Goal: Check status: Check status

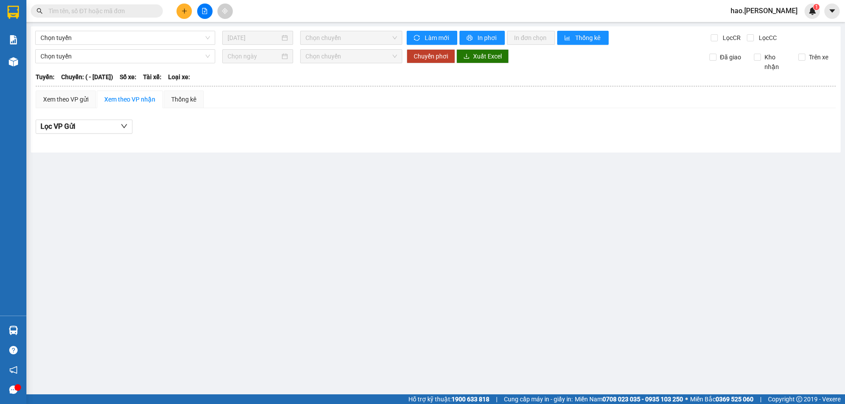
type input "[DATE]"
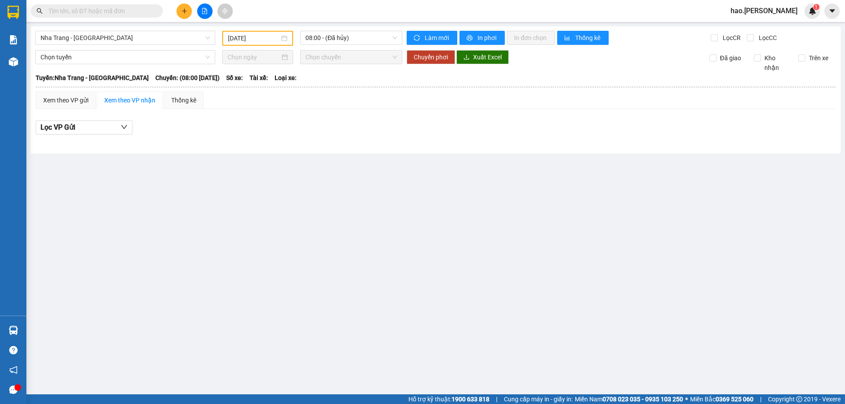
click at [107, 12] on input "text" at bounding box center [100, 11] width 104 height 10
paste input "0905804122"
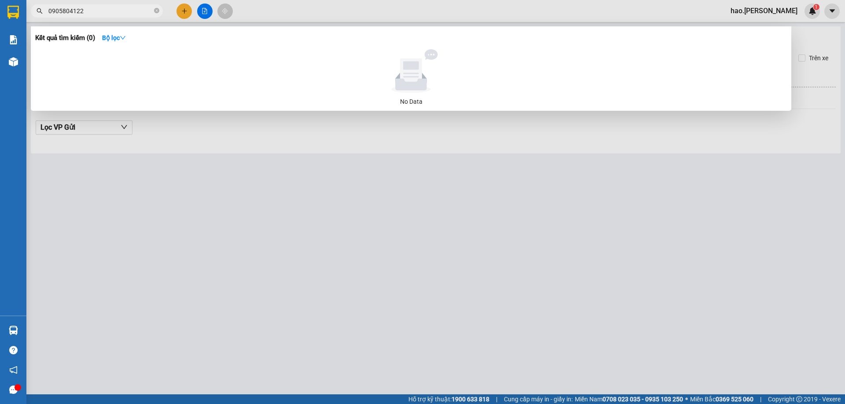
type input "0905804122"
click at [280, 14] on div at bounding box center [422, 202] width 845 height 404
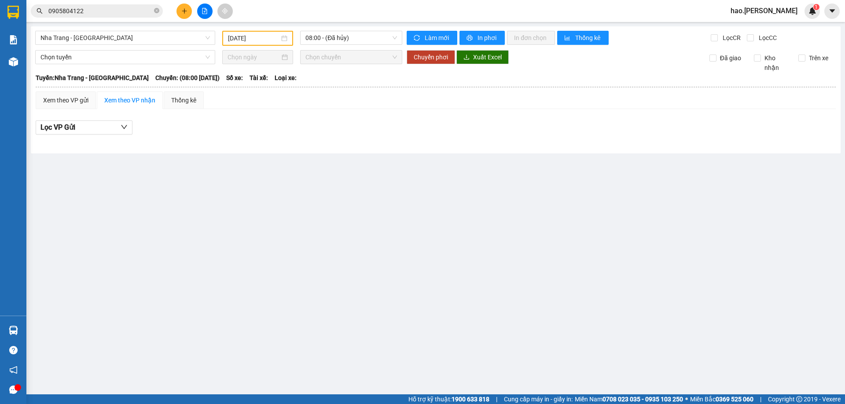
click at [106, 9] on input "0905804122" at bounding box center [100, 11] width 104 height 10
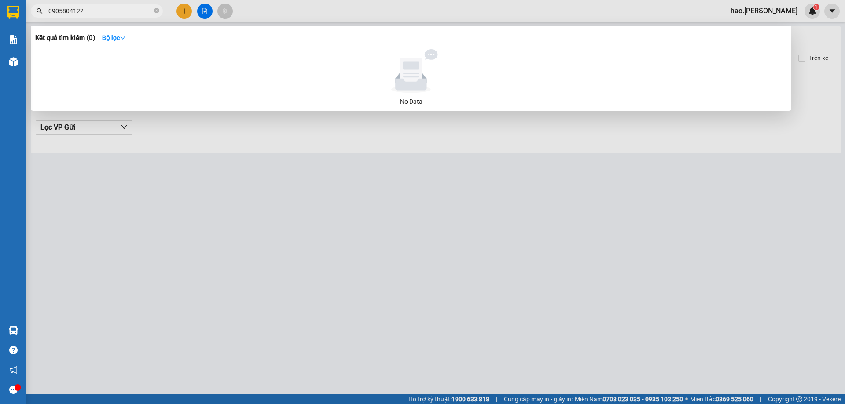
click at [106, 9] on input "0905804122" at bounding box center [100, 11] width 104 height 10
click at [216, 34] on div "Kết quả tìm kiếm ( 0 ) Bộ lọc" at bounding box center [410, 38] width 751 height 14
click at [307, 9] on div at bounding box center [422, 202] width 845 height 404
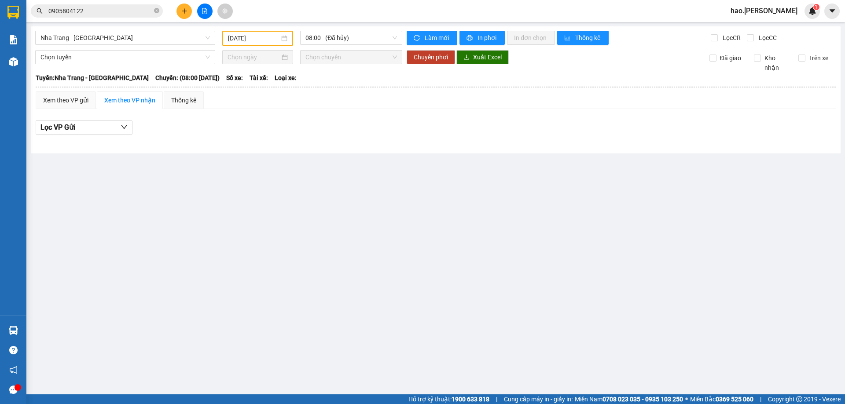
click at [307, 9] on div "Kết quả tìm kiếm ( 0 ) Bộ lọc No Data 0905804122 hao.thaison 1" at bounding box center [422, 11] width 845 height 22
click at [80, 39] on span "Nha Trang - [GEOGRAPHIC_DATA]" at bounding box center [124, 37] width 169 height 13
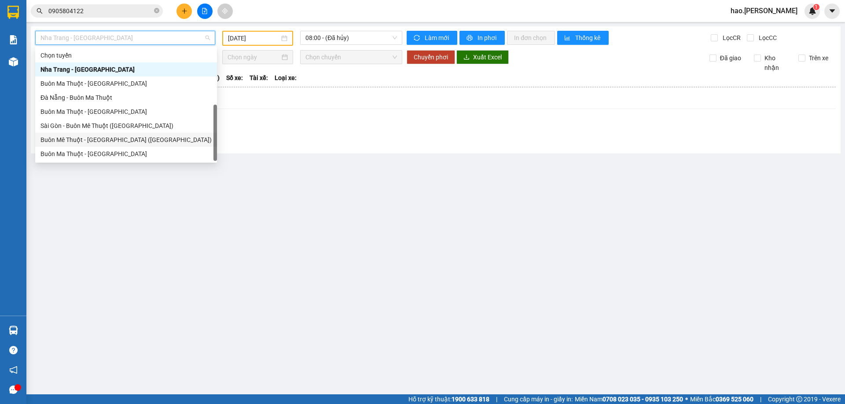
scroll to position [14, 0]
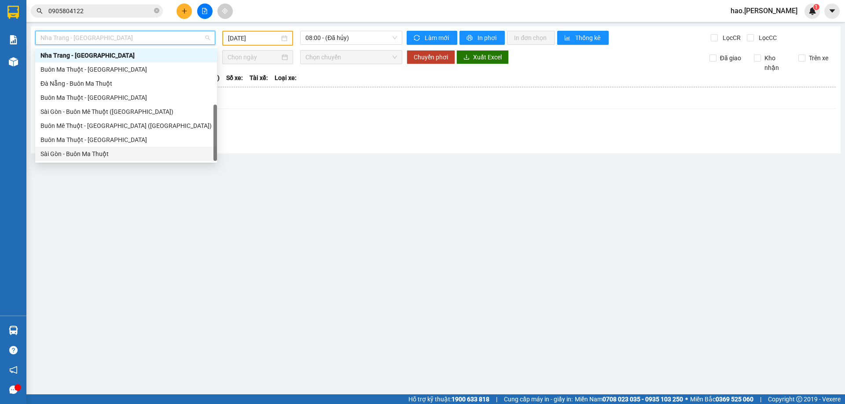
click at [69, 155] on div "Sài Gòn - Buôn Ma Thuột" at bounding box center [125, 154] width 171 height 10
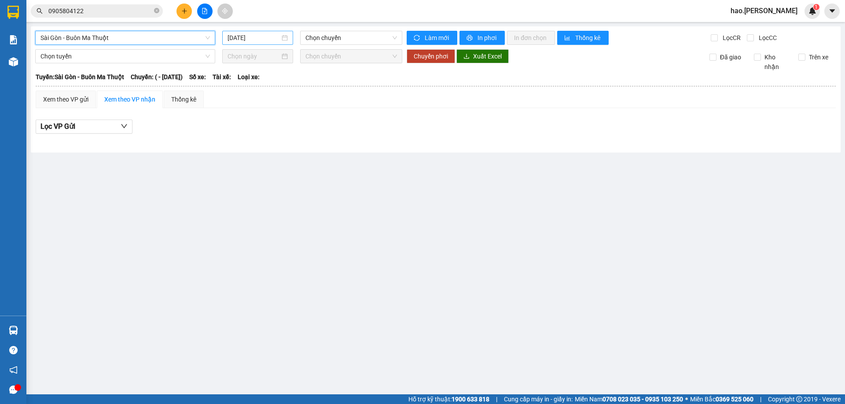
click at [251, 39] on input "[DATE]" at bounding box center [253, 38] width 52 height 10
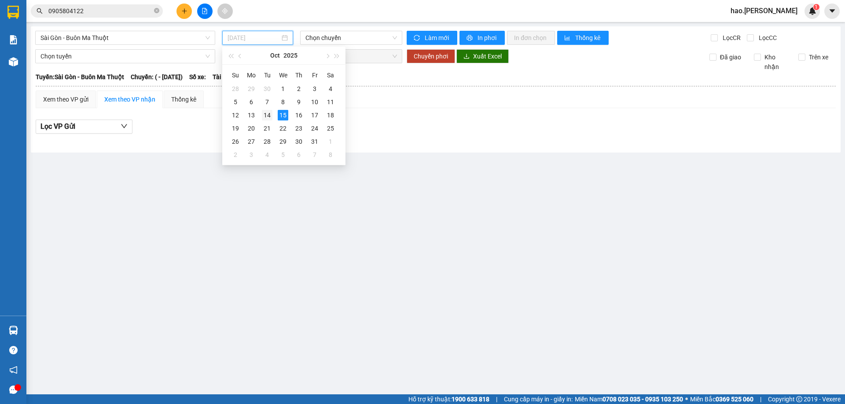
click at [271, 116] on div "14" at bounding box center [267, 115] width 11 height 11
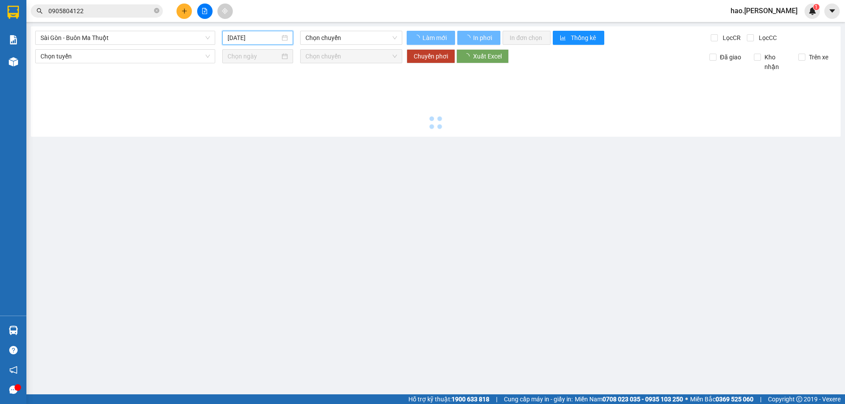
type input "[DATE]"
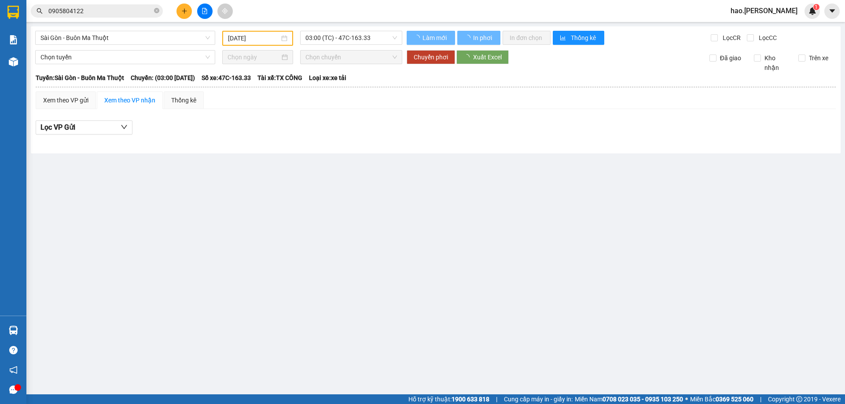
click at [347, 37] on span "03:00 (TC) - 47C-163.33" at bounding box center [350, 37] width 91 height 13
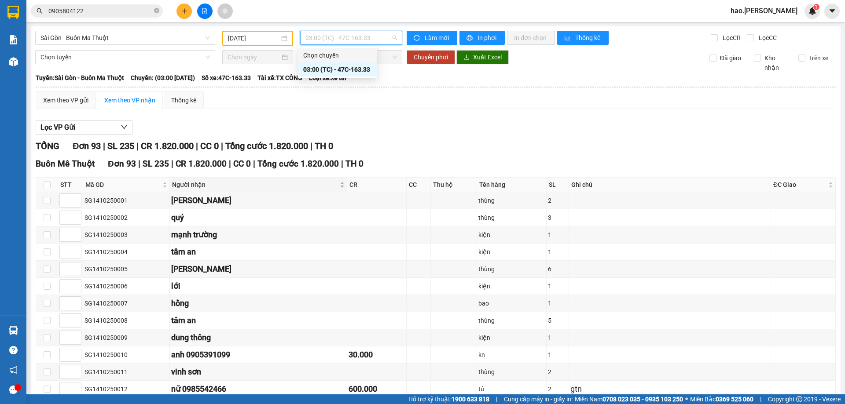
click at [333, 180] on div "Người nhận" at bounding box center [258, 185] width 172 height 10
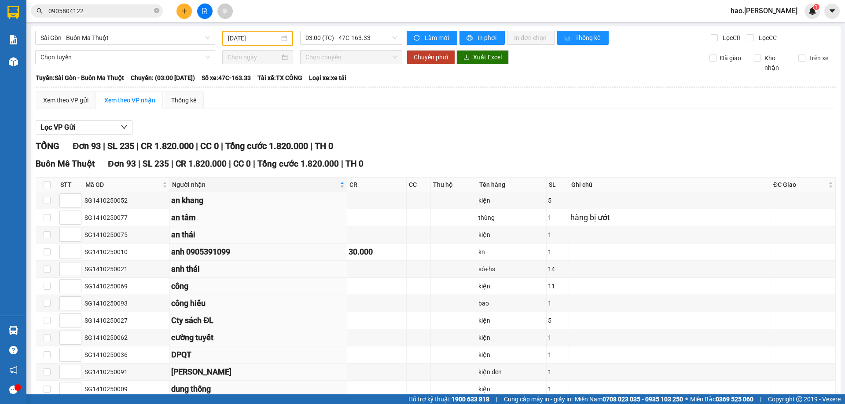
click at [335, 184] on div "Người nhận" at bounding box center [258, 185] width 172 height 10
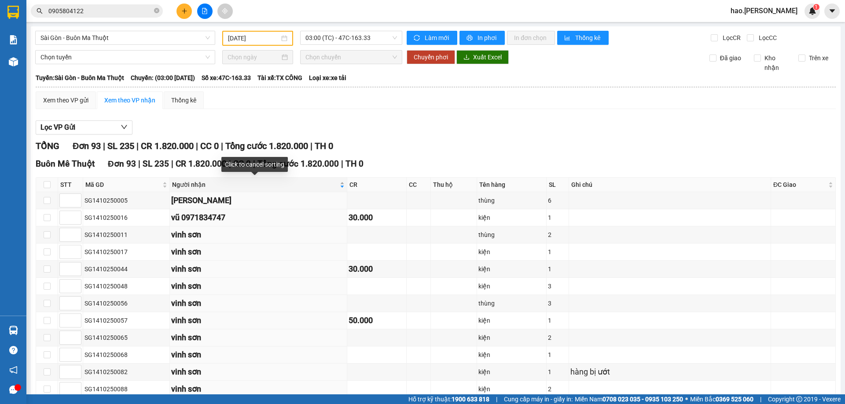
click at [335, 183] on div "Người nhận" at bounding box center [258, 185] width 172 height 10
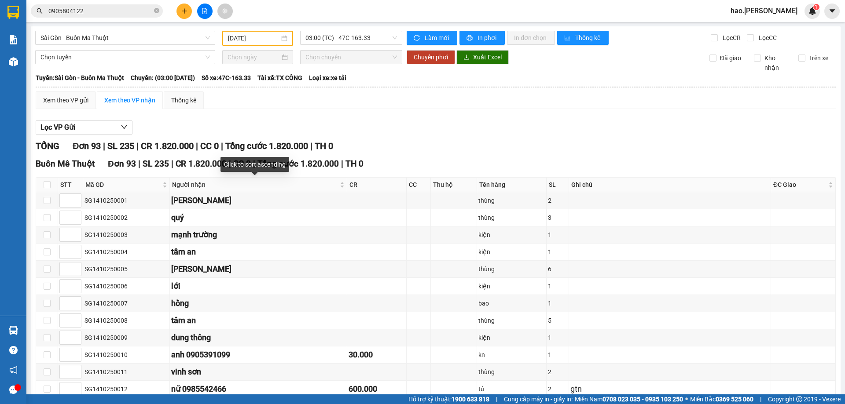
click at [336, 185] on div "Người nhận" at bounding box center [258, 185] width 172 height 10
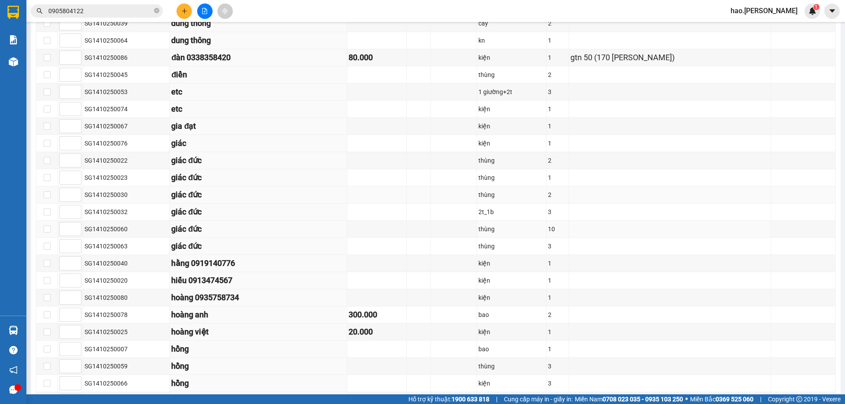
scroll to position [396, 0]
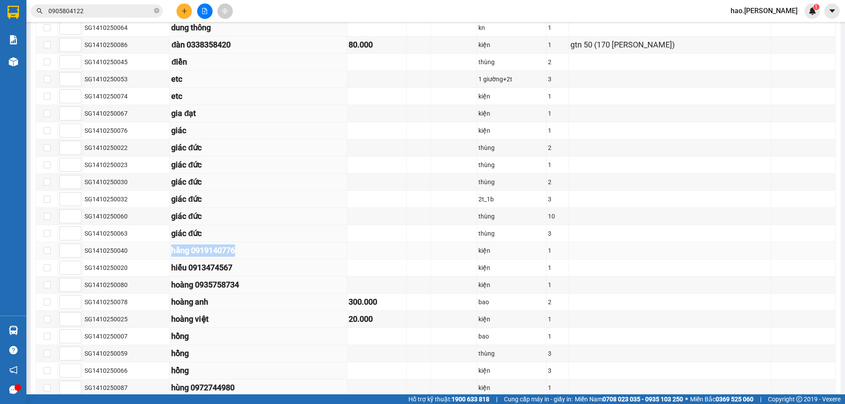
drag, startPoint x: 161, startPoint y: 247, endPoint x: 338, endPoint y: 256, distance: 177.5
click at [338, 256] on tr "SG1410250040 hằng 0919140776 kiện 1" at bounding box center [435, 250] width 799 height 17
click at [329, 257] on div "hằng 0919140776" at bounding box center [258, 251] width 174 height 12
click at [283, 251] on div "hằng 0919140776" at bounding box center [258, 251] width 174 height 12
click at [388, 249] on td at bounding box center [376, 250] width 59 height 17
